Goal: Check status: Check status

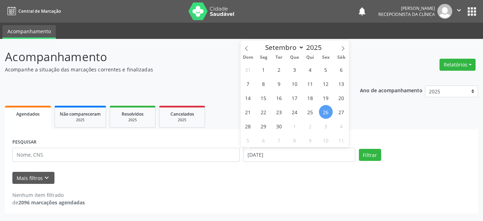
select select "8"
click at [261, 126] on span "29" at bounding box center [264, 126] width 14 height 14
type input "[DATE]"
click at [261, 126] on span "29" at bounding box center [264, 126] width 14 height 14
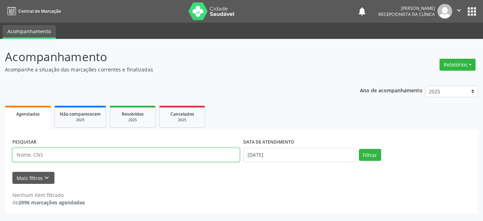
click at [161, 151] on input "text" at bounding box center [126, 155] width 228 height 14
paste input "[PERSON_NAME]"
type input "[PERSON_NAME]"
click at [359, 149] on button "Filtrar" at bounding box center [370, 155] width 22 height 12
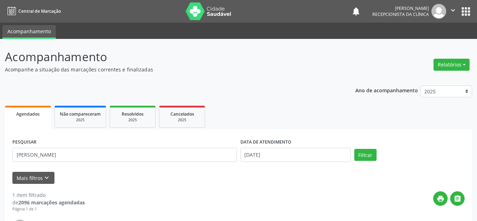
scroll to position [99, 0]
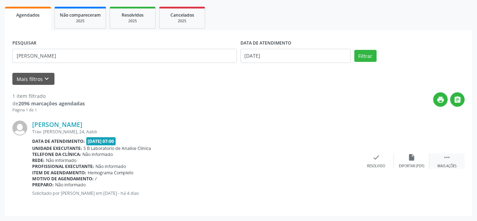
click at [451, 158] on icon "" at bounding box center [447, 158] width 8 height 8
click at [344, 160] on icon "print" at bounding box center [341, 158] width 8 height 8
